Goal: Navigation & Orientation: Find specific page/section

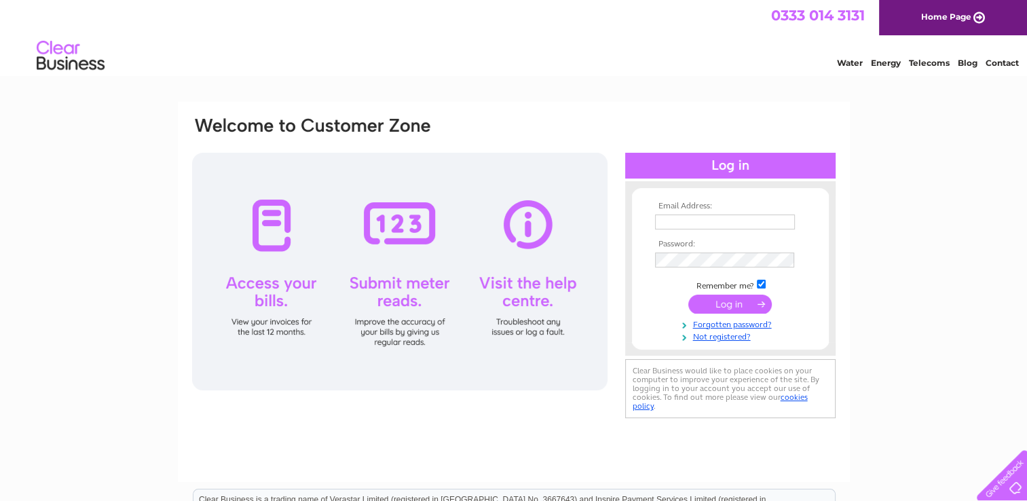
type input "rbplaygroup@yahoo.com"
click at [723, 301] on input "submit" at bounding box center [731, 304] width 84 height 19
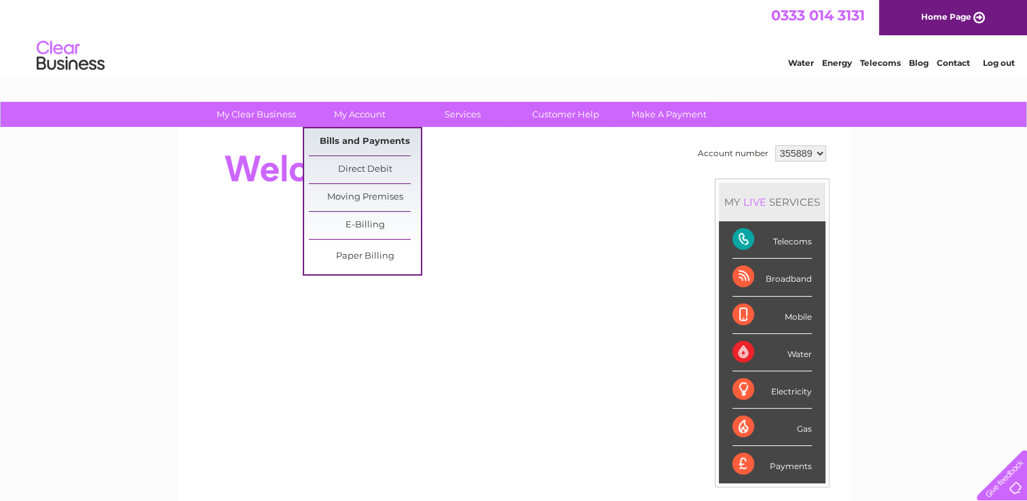
click at [350, 138] on link "Bills and Payments" at bounding box center [365, 141] width 112 height 27
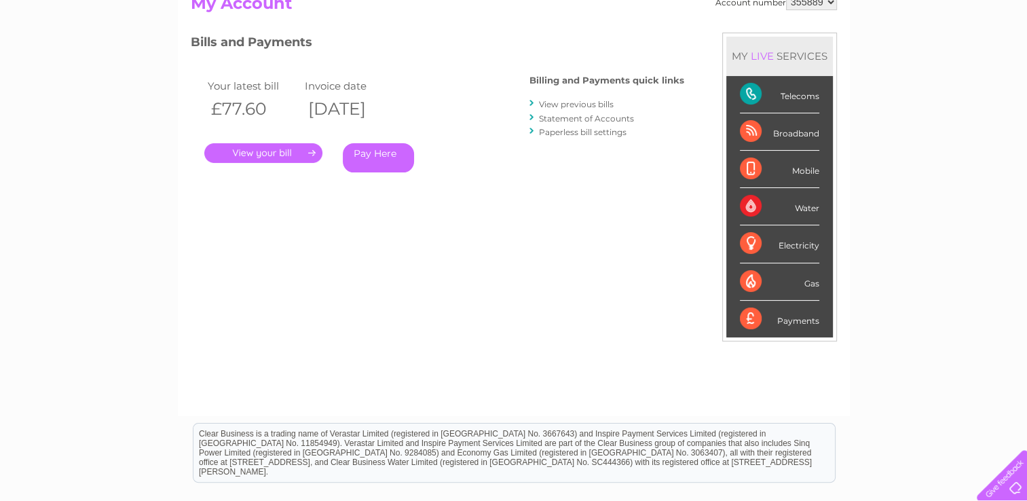
scroll to position [163, 0]
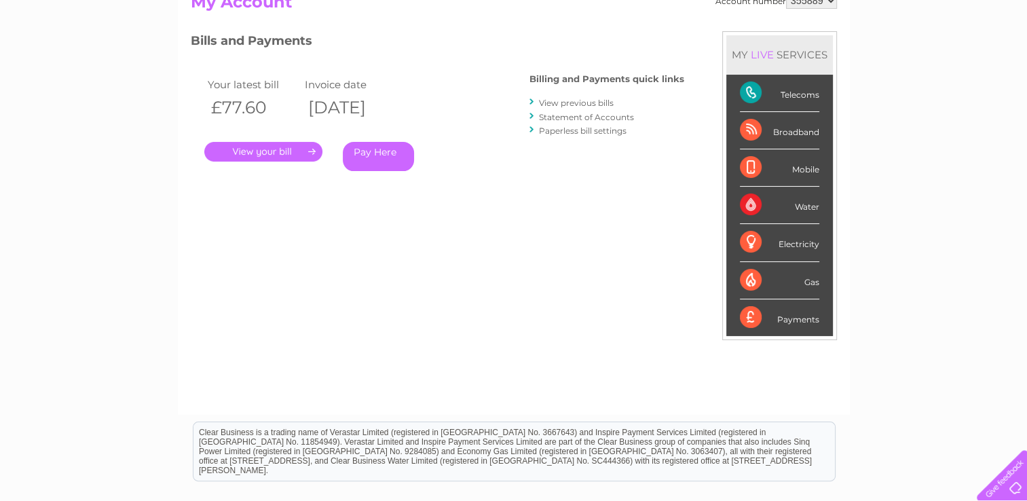
click at [568, 113] on link "Statement of Accounts" at bounding box center [586, 117] width 95 height 10
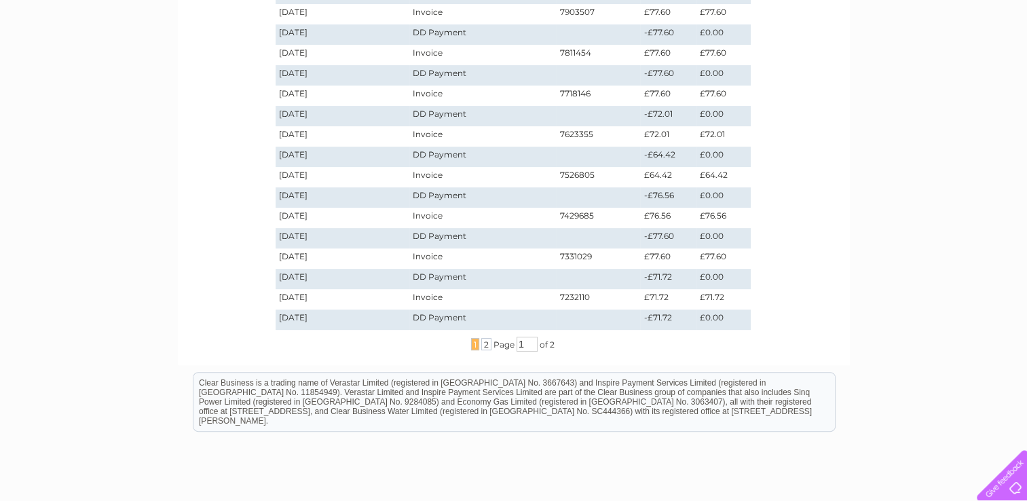
scroll to position [299, 0]
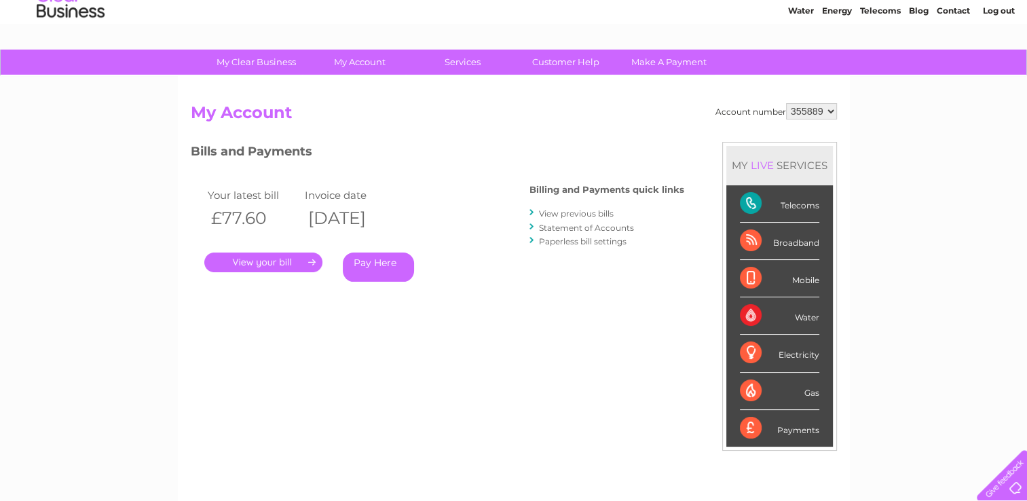
scroll to position [52, 0]
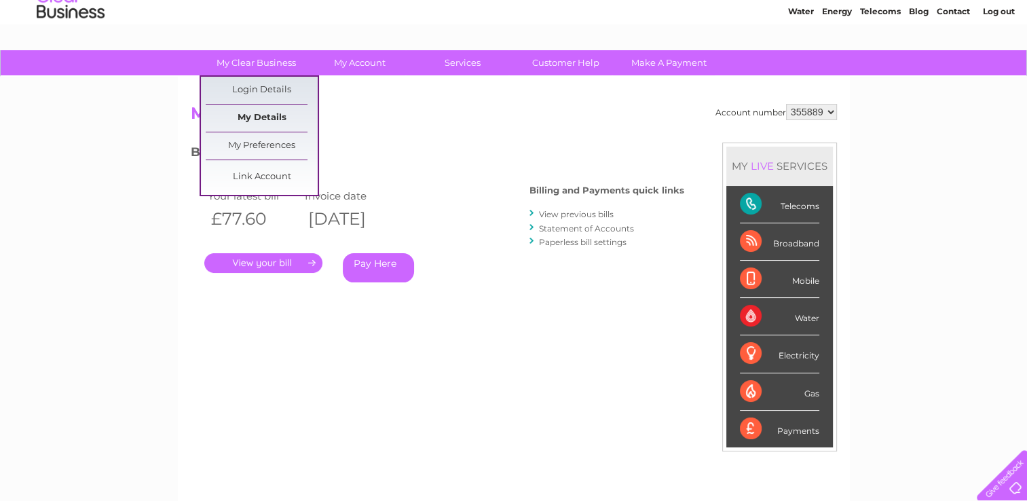
click at [250, 117] on link "My Details" at bounding box center [262, 118] width 112 height 27
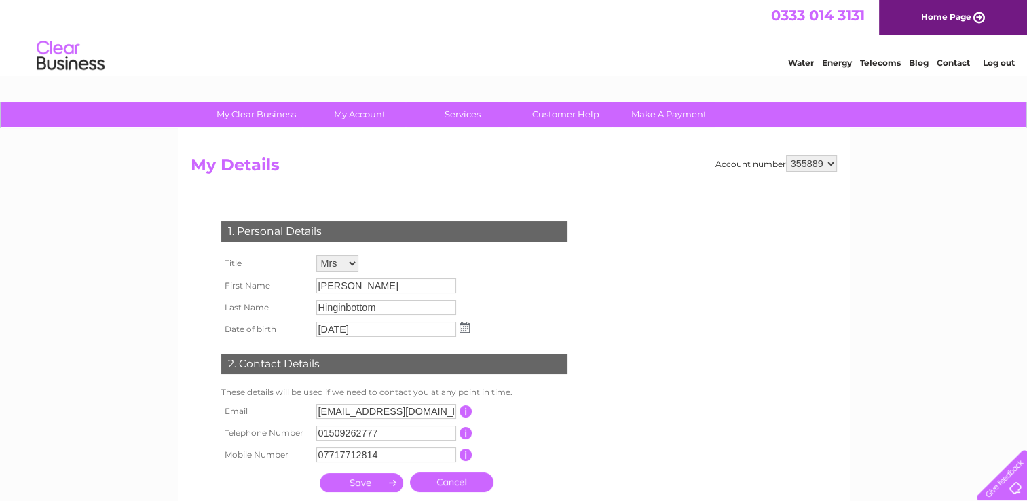
click at [134, 193] on div "My Clear Business Login Details My Details My Preferences Link Account My Accou…" at bounding box center [513, 437] width 1027 height 670
click at [337, 306] on input "Hinginbottom" at bounding box center [386, 307] width 140 height 15
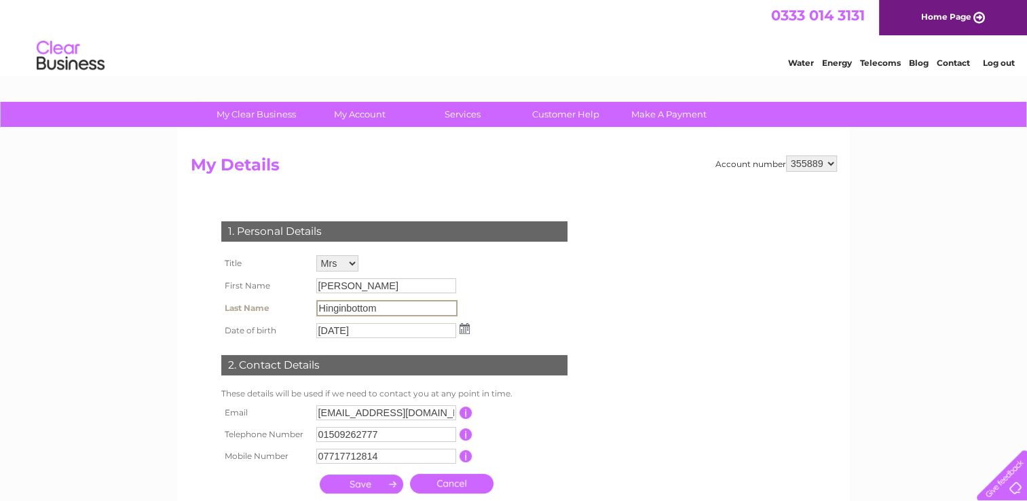
click at [242, 202] on div "1. Personal Details Title Mr Mrs Ms Miss Dr Rev Prof Other First Name Sarah Las…" at bounding box center [397, 360] width 413 height 333
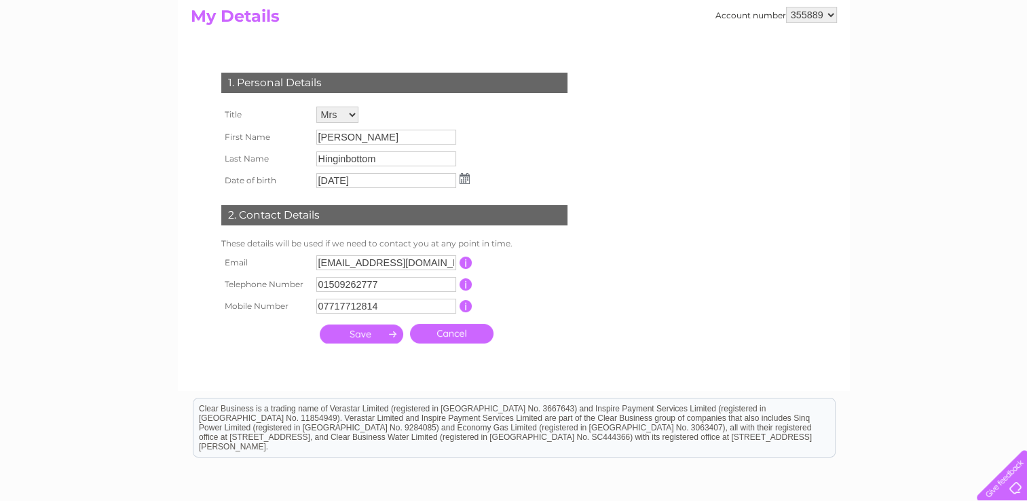
scroll to position [163, 0]
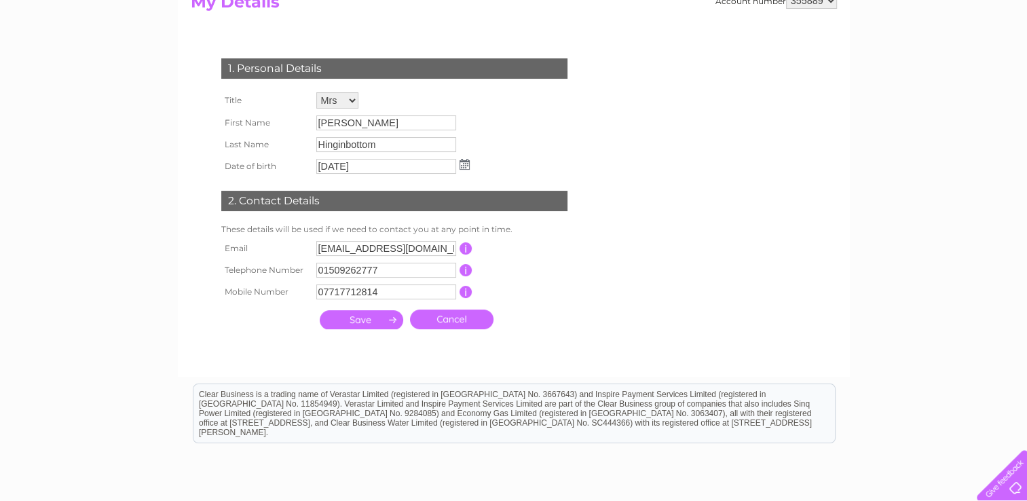
click at [443, 323] on link "Cancel" at bounding box center [452, 320] width 84 height 20
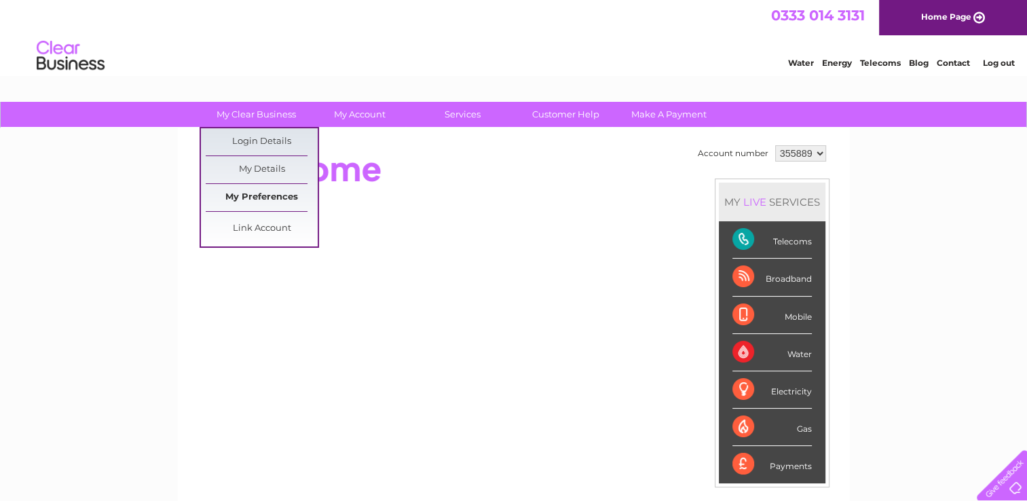
click at [236, 188] on link "My Preferences" at bounding box center [262, 197] width 112 height 27
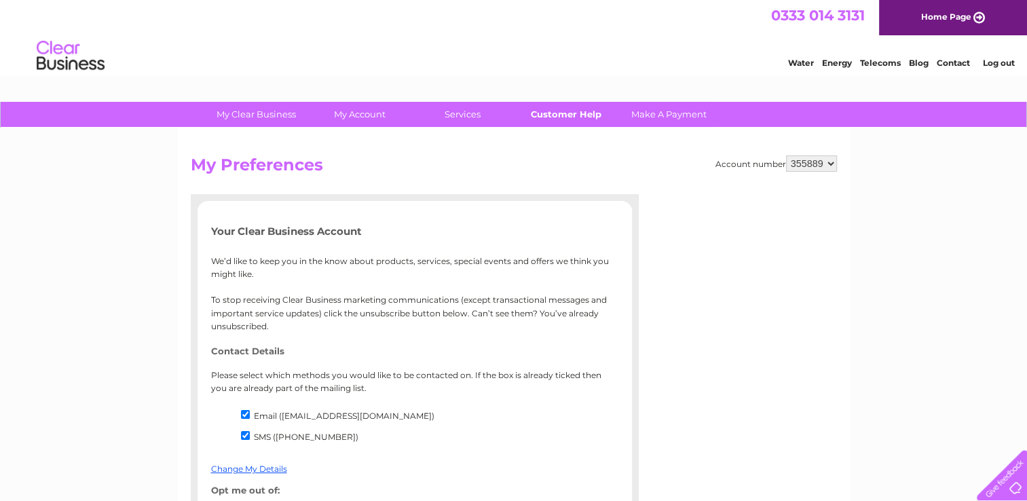
click at [547, 115] on link "Customer Help" at bounding box center [566, 114] width 112 height 25
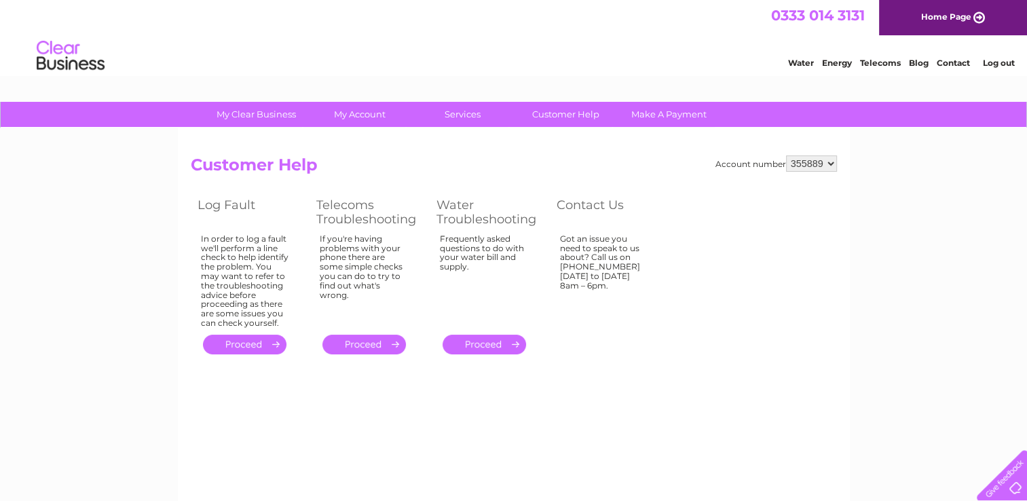
click at [335, 338] on link "." at bounding box center [365, 345] width 84 height 20
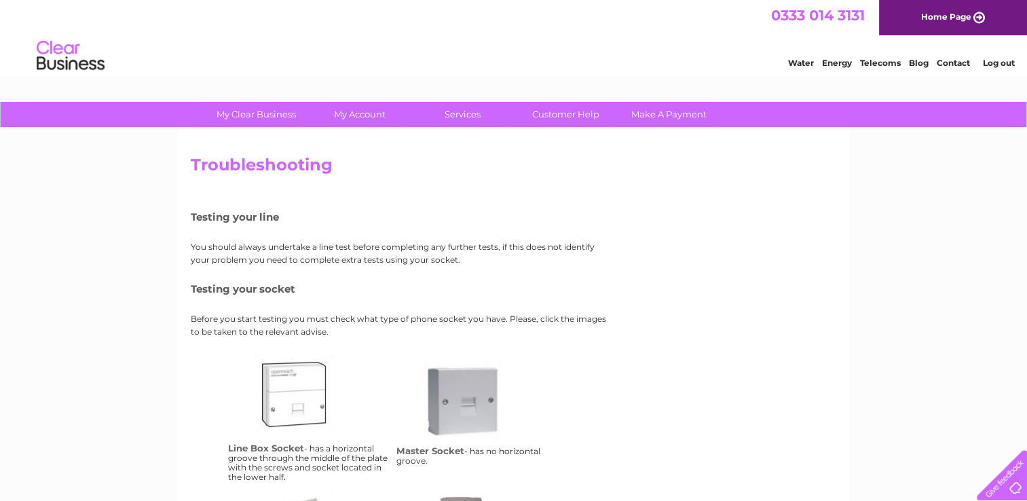
click at [85, 251] on div "My Clear Business Login Details My Details My Preferences Link Account My Accou…" at bounding box center [513, 474] width 1027 height 744
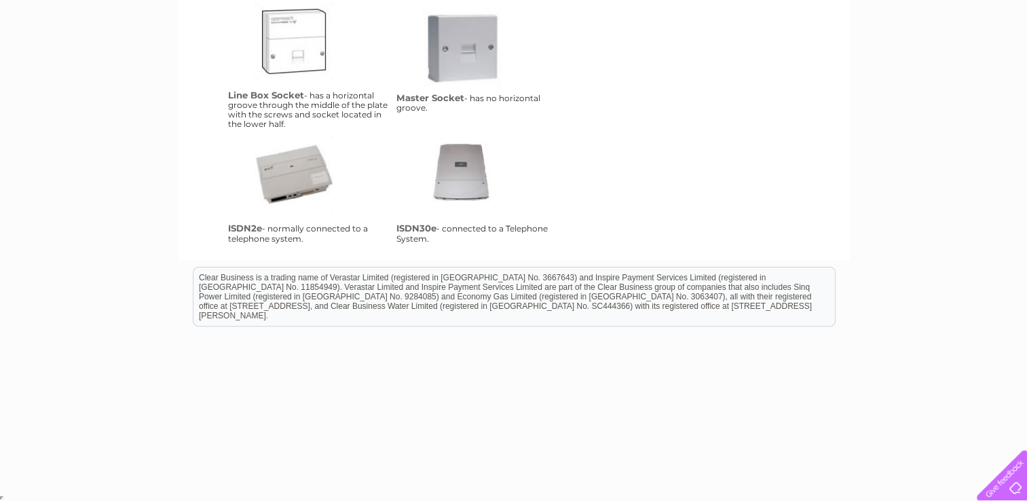
scroll to position [354, 0]
